Goal: Transaction & Acquisition: Book appointment/travel/reservation

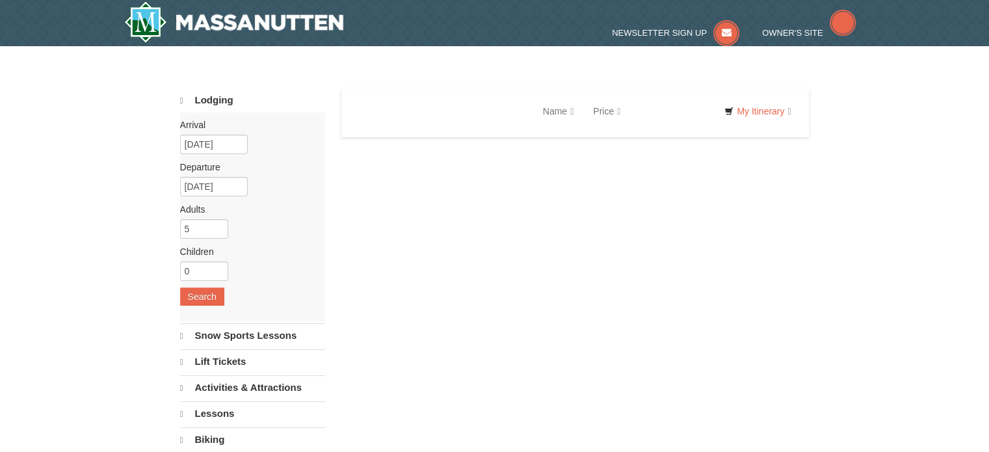
select select "10"
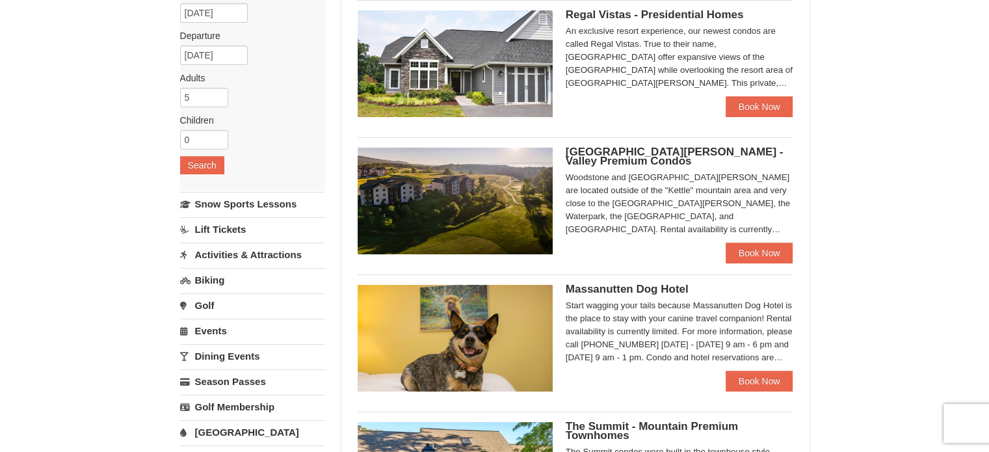
scroll to position [65, 0]
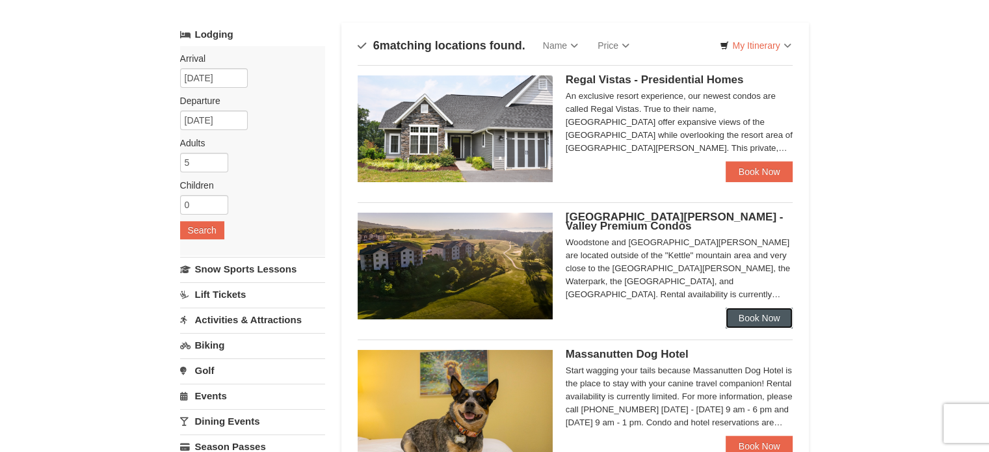
click at [760, 315] on link "Book Now" at bounding box center [760, 318] width 68 height 21
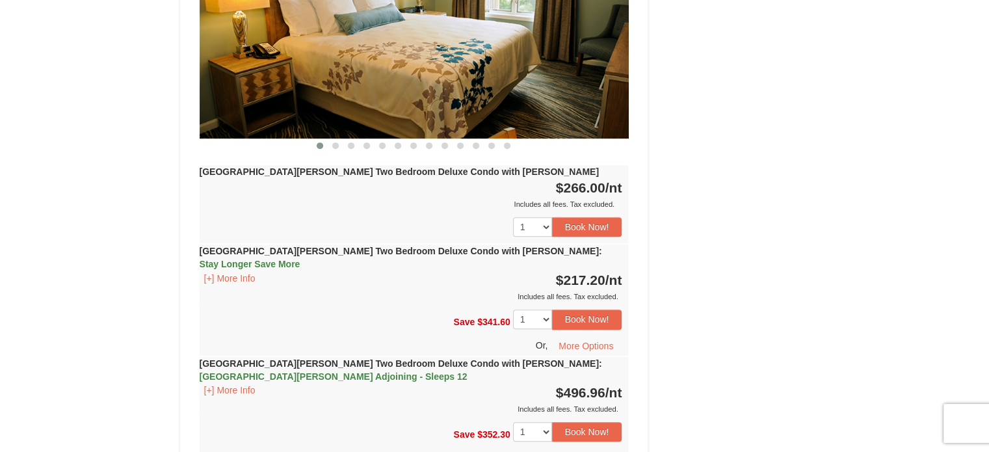
scroll to position [650, 0]
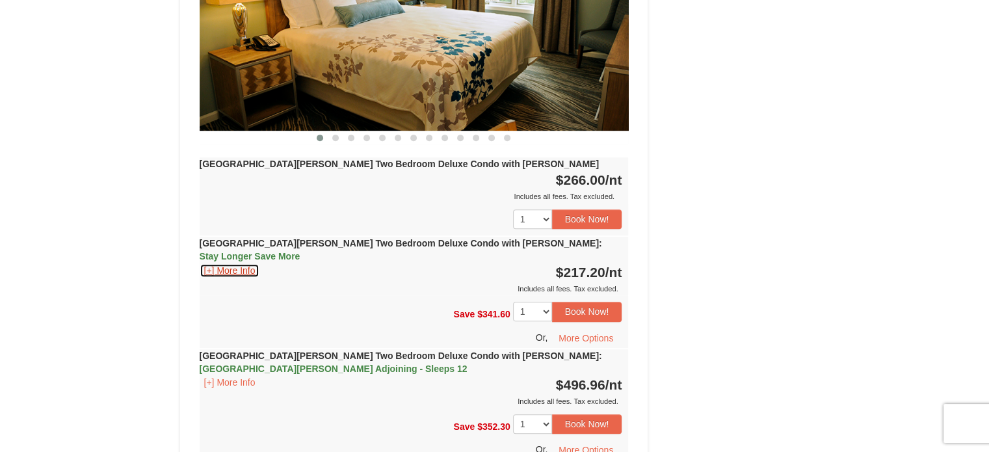
click at [246, 263] on button "[+] More Info" at bounding box center [230, 270] width 60 height 14
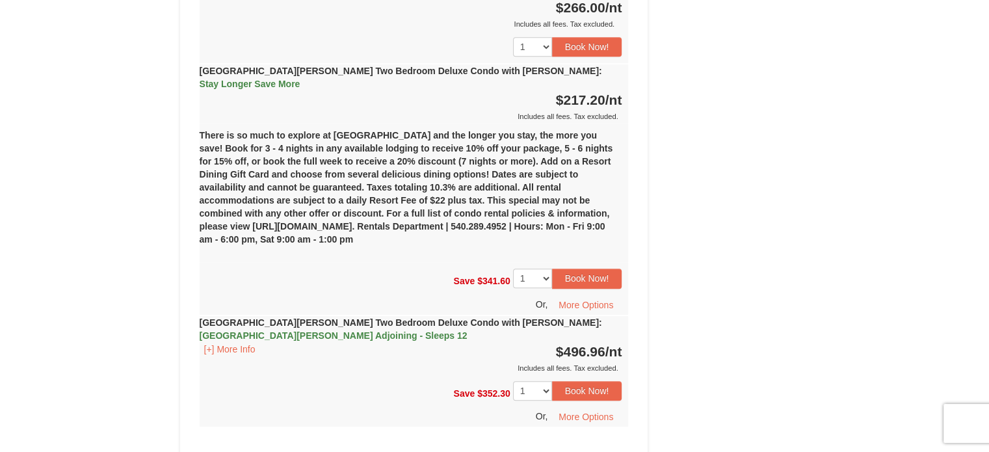
scroll to position [845, 0]
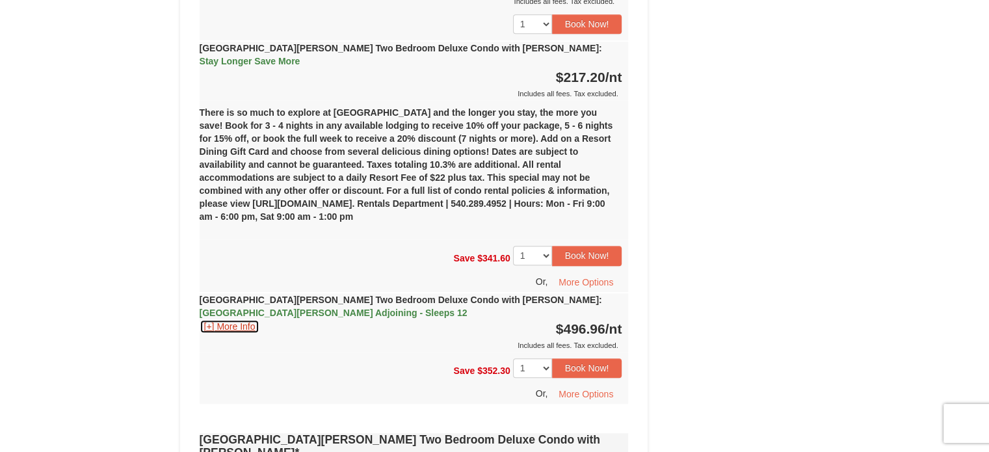
click at [246, 319] on button "[+] More Info" at bounding box center [230, 326] width 60 height 14
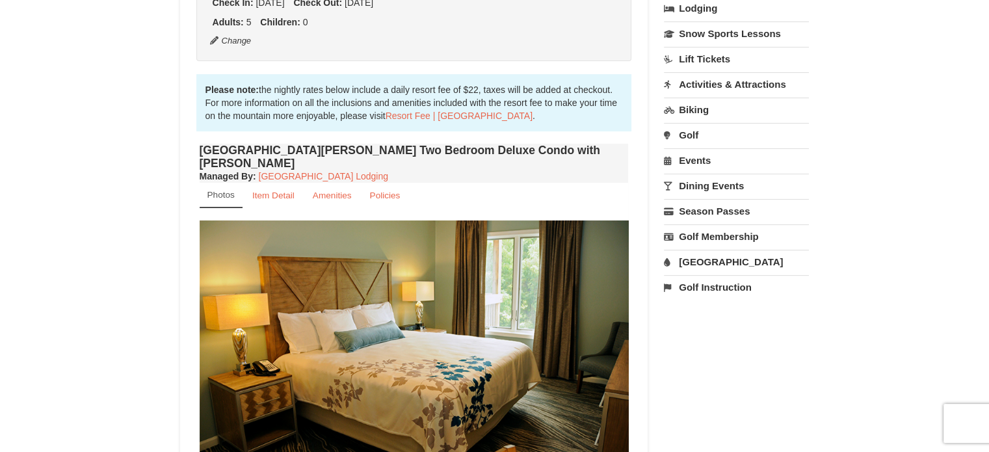
scroll to position [260, 0]
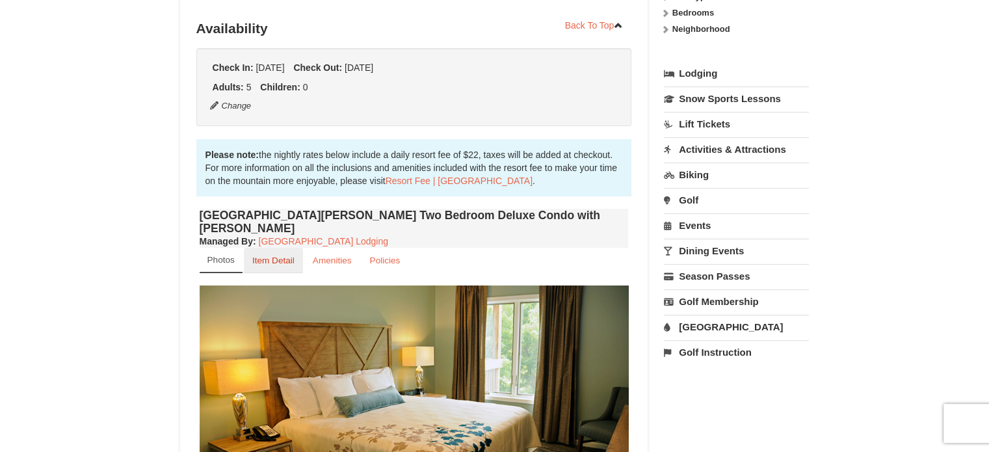
click at [289, 256] on small "Item Detail" at bounding box center [273, 261] width 42 height 10
